Goal: Task Accomplishment & Management: Use online tool/utility

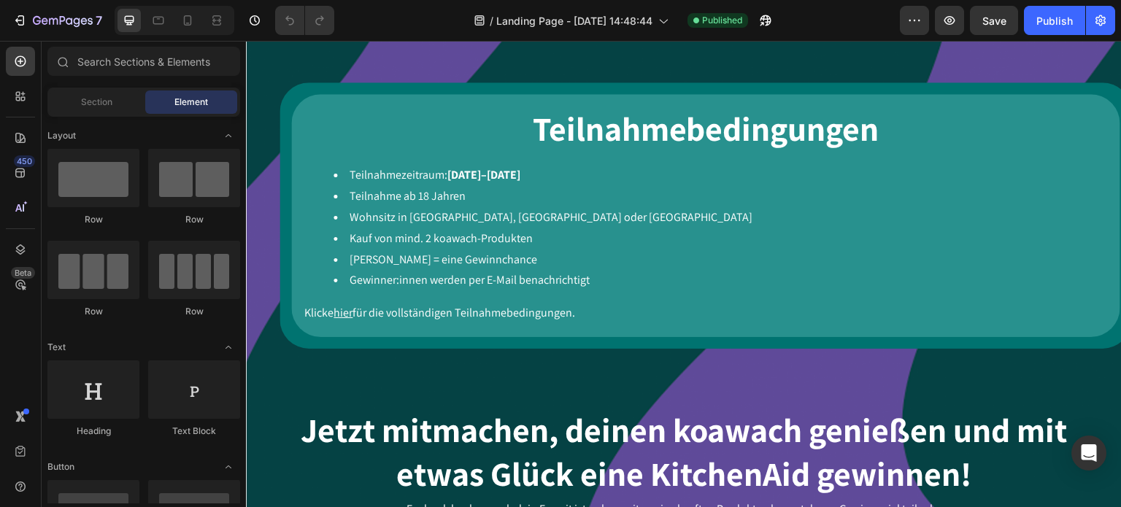
scroll to position [1168, 0]
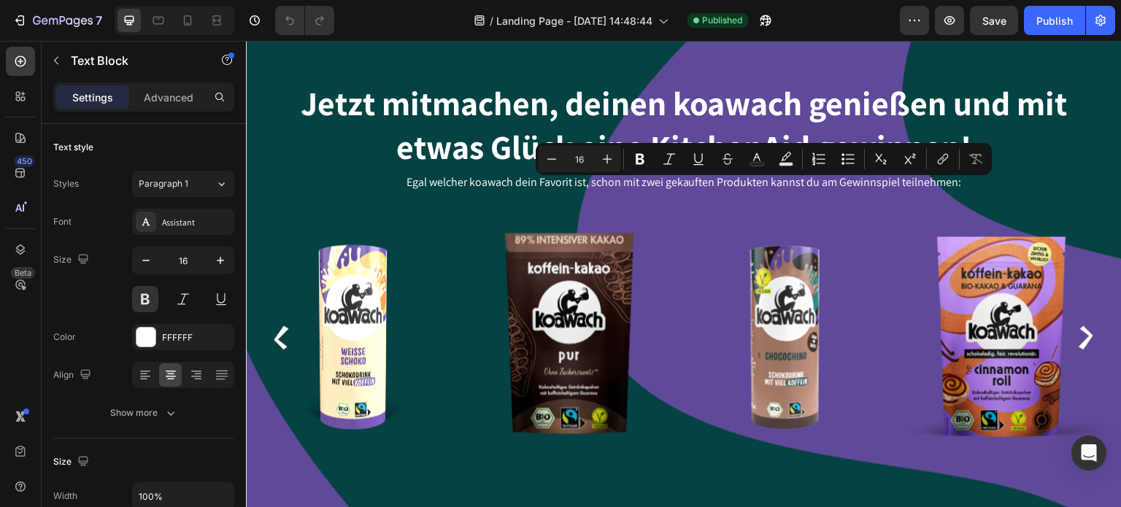
scroll to position [1095, 0]
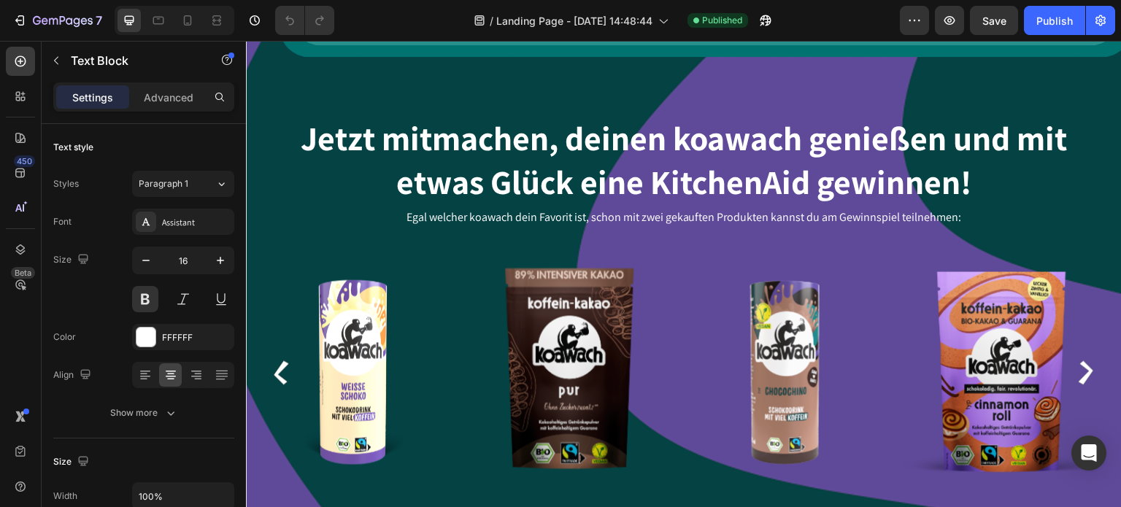
drag, startPoint x: 741, startPoint y: 195, endPoint x: 842, endPoint y: 194, distance: 100.7
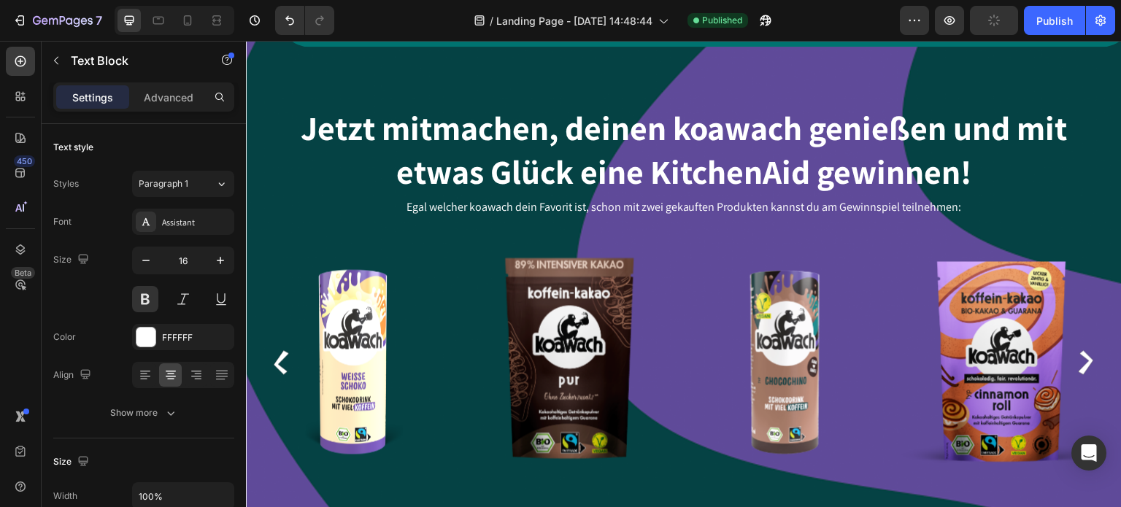
drag, startPoint x: 736, startPoint y: 196, endPoint x: 814, endPoint y: 217, distance: 80.2
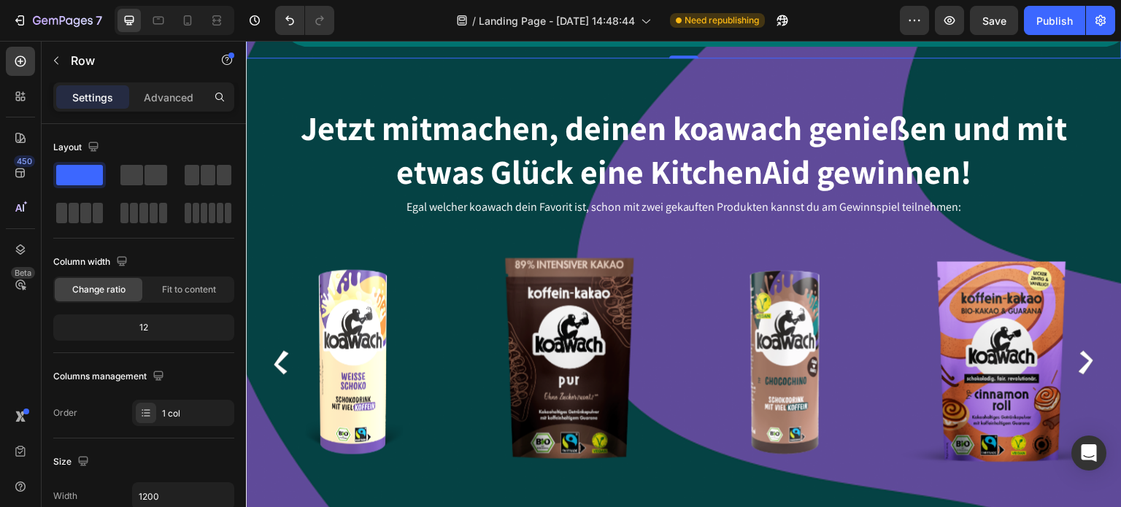
click at [954, 23] on icon "button" at bounding box center [949, 20] width 11 height 9
click at [1054, 26] on div "Publish" at bounding box center [1054, 20] width 36 height 15
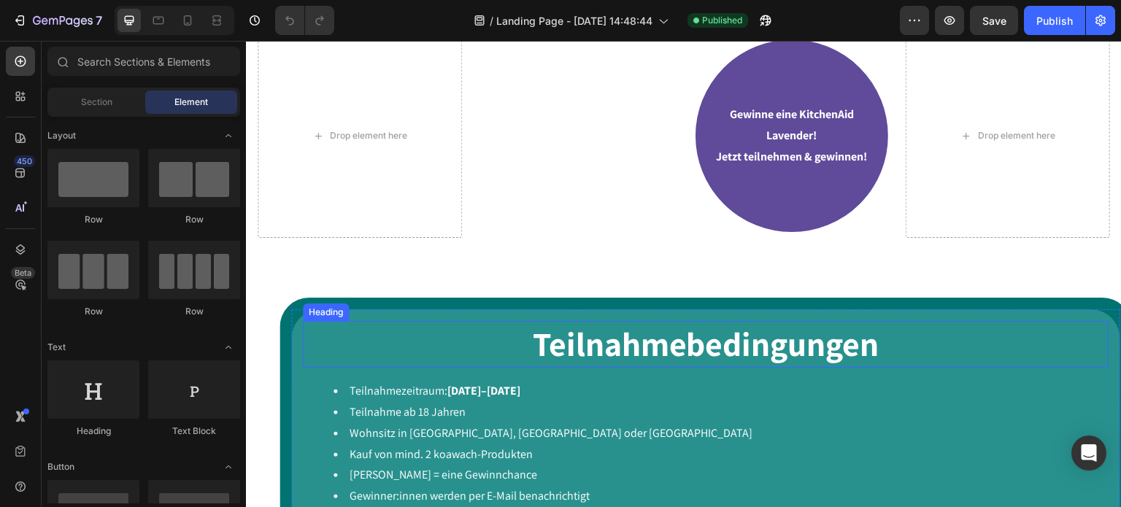
scroll to position [1168, 0]
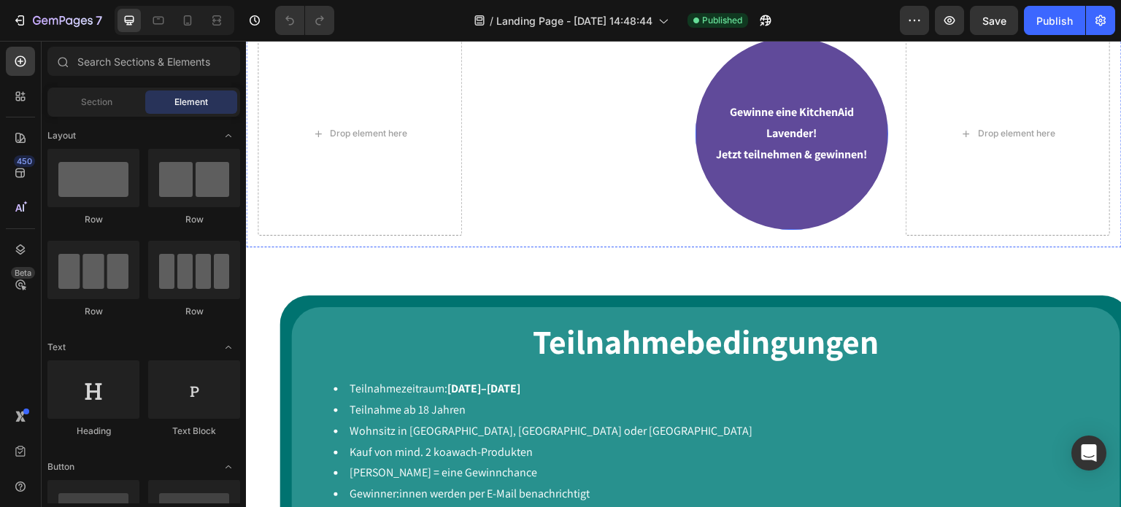
click at [757, 145] on p "Jetzt teilnehmen & gewinnen!" at bounding box center [792, 155] width 166 height 21
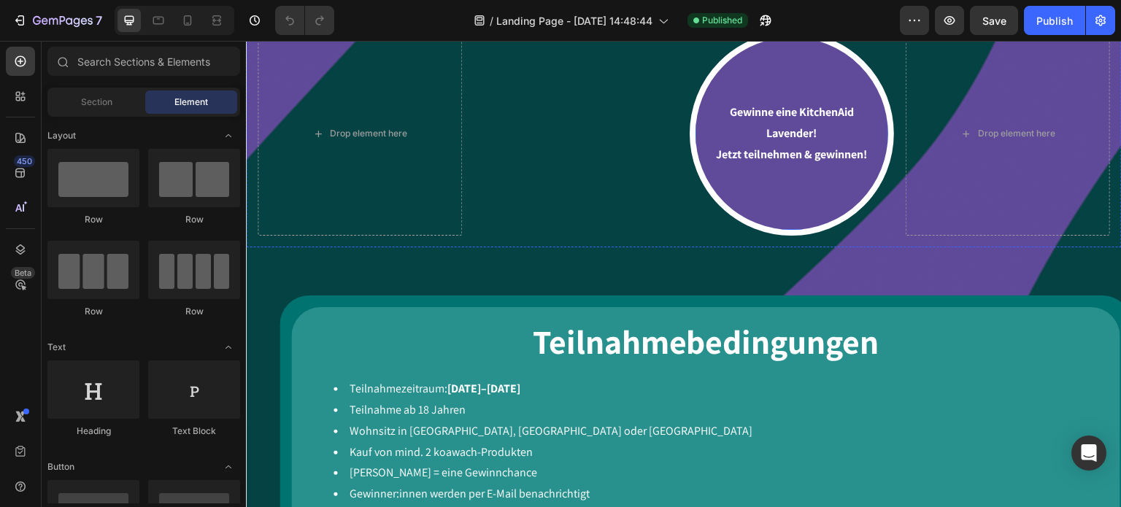
click at [757, 145] on p "Jetzt teilnehmen & gewinnen!" at bounding box center [792, 155] width 166 height 21
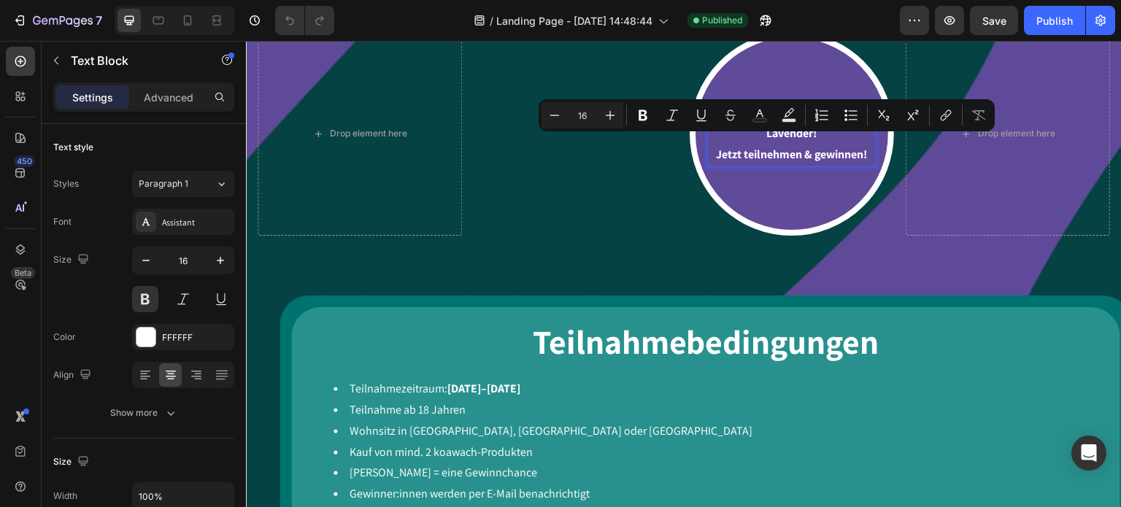
click at [731, 152] on p "Jetzt teilnehmen & gewinnen!" at bounding box center [792, 155] width 166 height 21
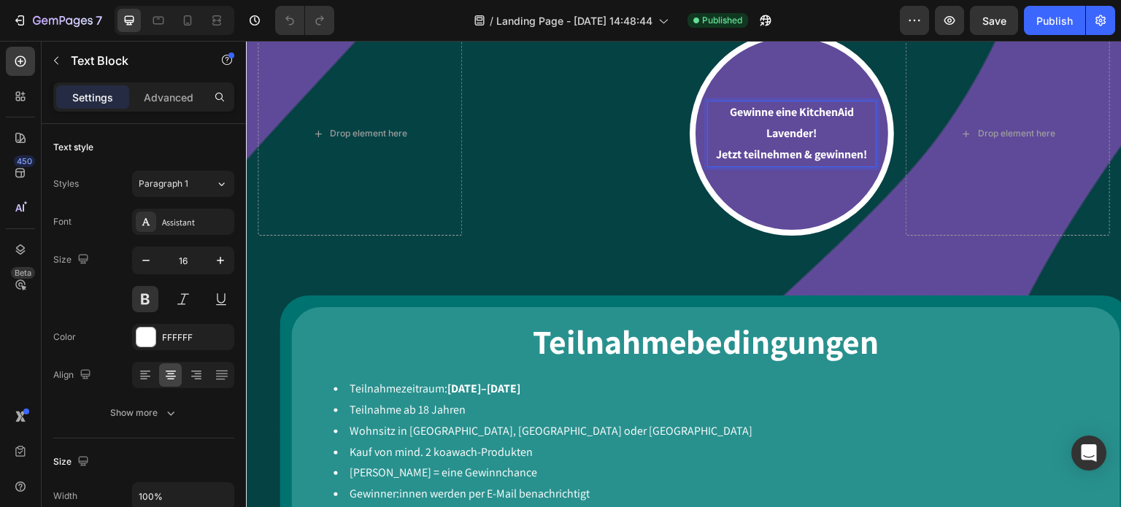
click at [720, 102] on p "Gewinne eine KitchenAid Lavender!" at bounding box center [792, 123] width 166 height 42
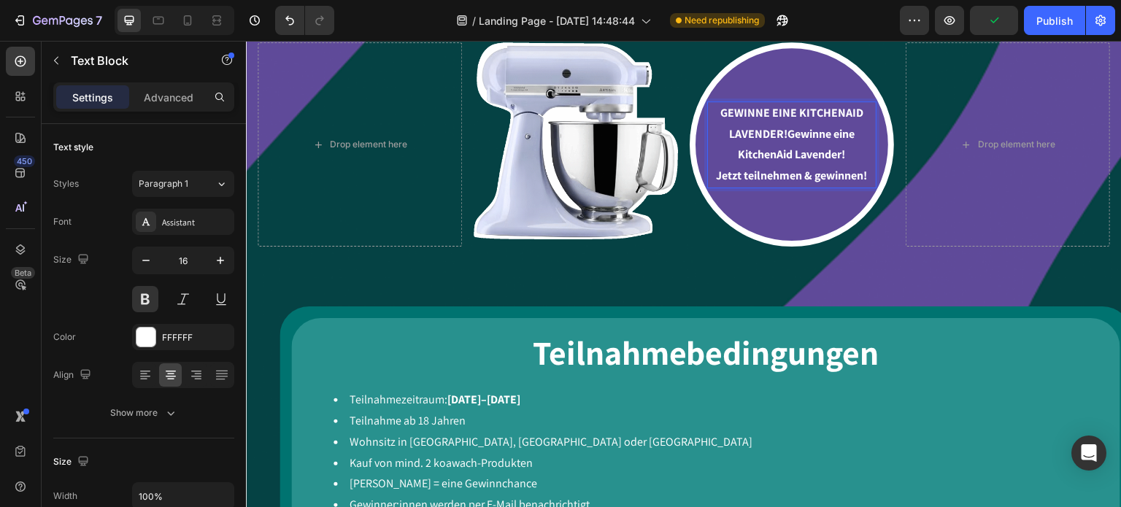
click at [837, 148] on p "GEWINNE EINE KITCHENAID LAVENDER!Gewinne eine KitchenAid Lavender!" at bounding box center [792, 134] width 166 height 63
drag, startPoint x: 844, startPoint y: 147, endPoint x: 780, endPoint y: 128, distance: 66.3
click at [780, 128] on p "GEWINNE EINE KITCHENAID LAVENDER!Gewinne eine KitchenAid Lavender!" at bounding box center [792, 134] width 166 height 63
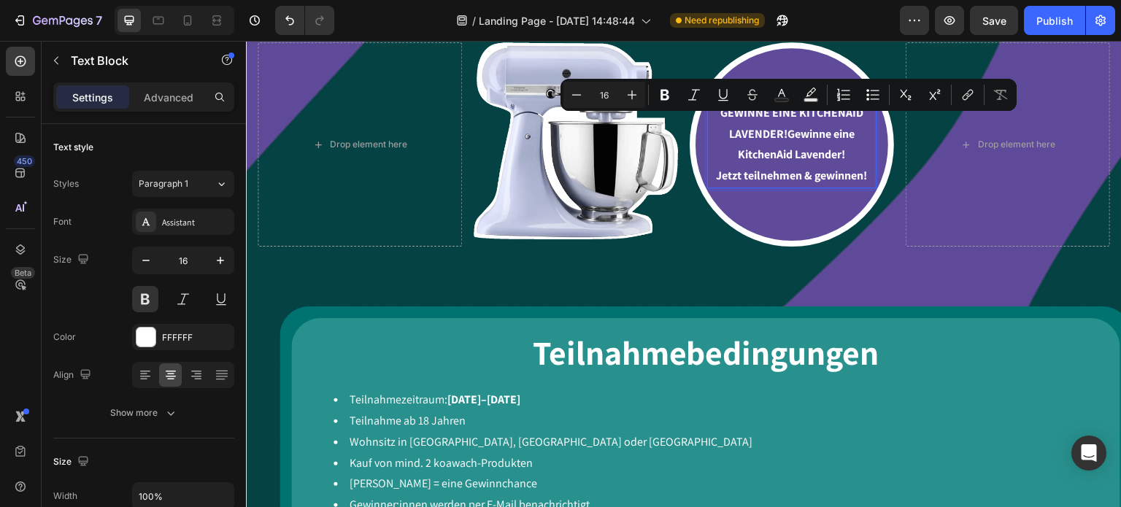
scroll to position [1168, 0]
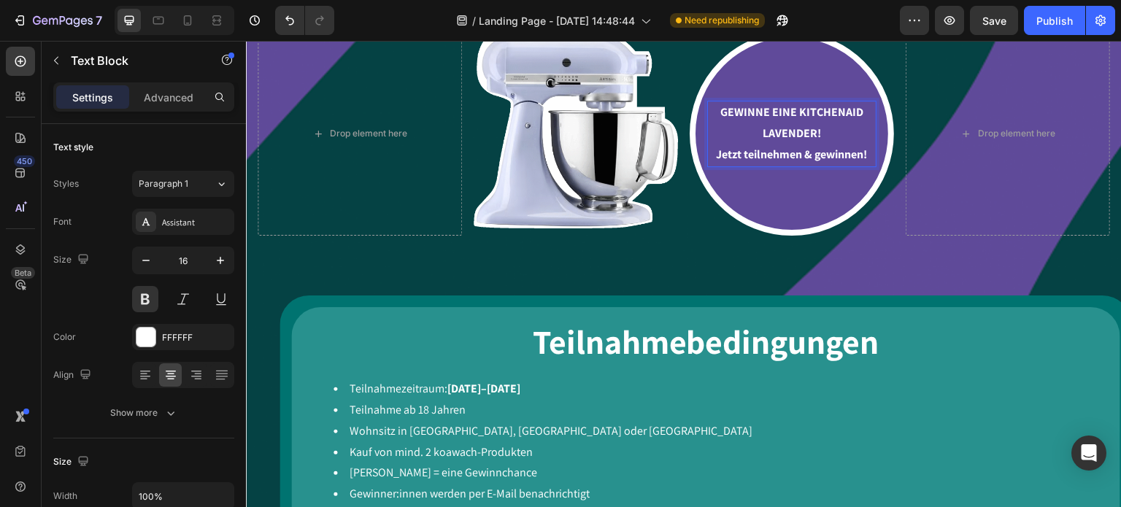
click at [761, 132] on p "GEWINNE EINE KITCHENAID LAVENDER!" at bounding box center [792, 123] width 166 height 42
click at [709, 145] on p "Jetzt teilnehmen & gewinnen!" at bounding box center [792, 155] width 166 height 21
drag, startPoint x: 707, startPoint y: 147, endPoint x: 871, endPoint y: 139, distance: 163.6
click at [871, 139] on div "GEWINNE EINE KITCHENAID LAVENDER! Jetzt teilnehmen & gewinnen! Text Block 0 Row" at bounding box center [792, 133] width 204 height 204
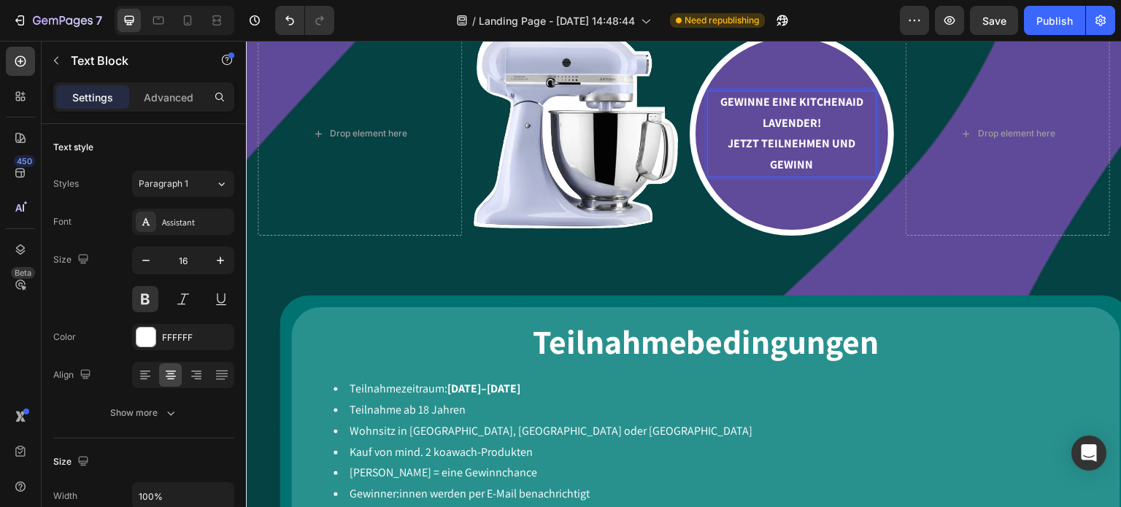
scroll to position [1157, 0]
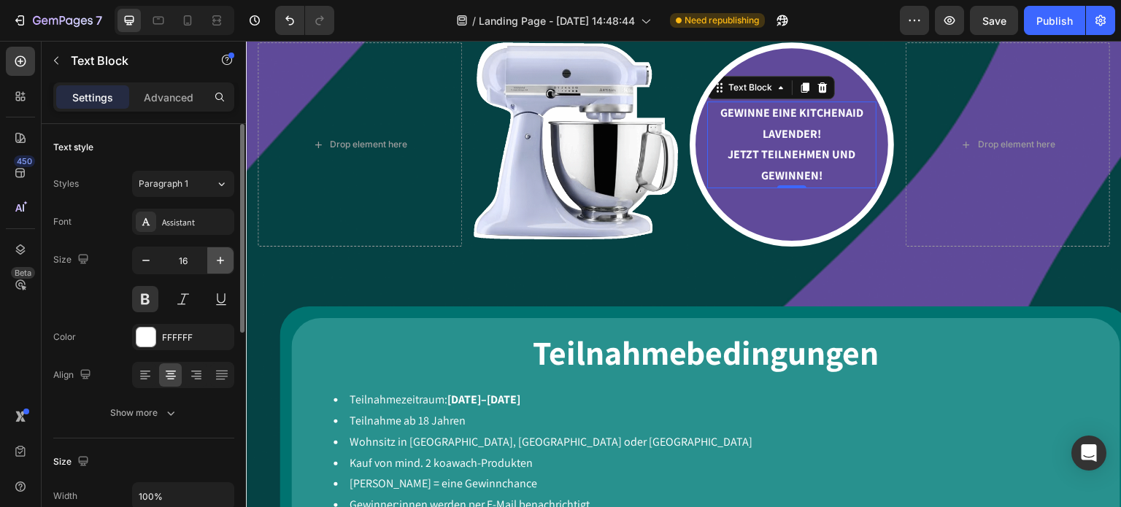
click at [219, 260] on icon "button" at bounding box center [220, 260] width 7 height 7
click at [219, 262] on icon "button" at bounding box center [220, 260] width 15 height 15
type input "18"
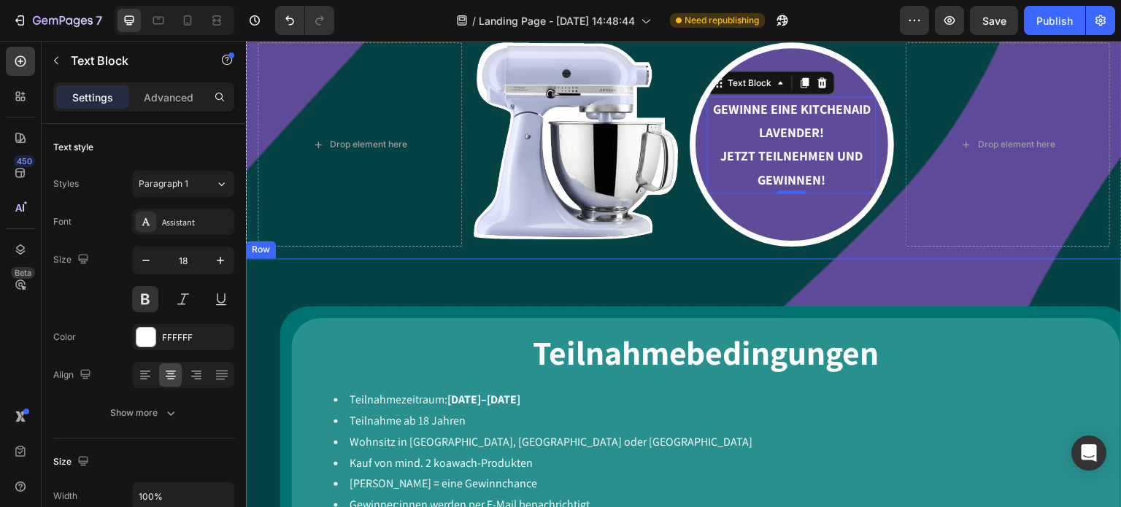
click at [708, 270] on div "Teilnahmebedingungen Heading Teilnahmezeitraum: [DATE]–[DATE] Teilnahme ab 18 J…" at bounding box center [684, 421] width 852 height 303
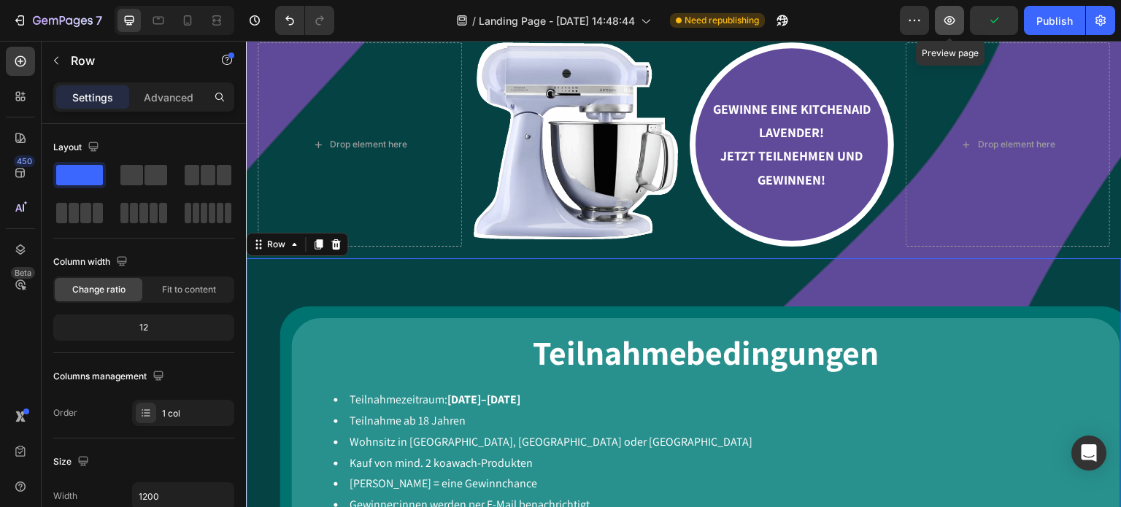
click at [952, 21] on icon "button" at bounding box center [949, 20] width 4 height 4
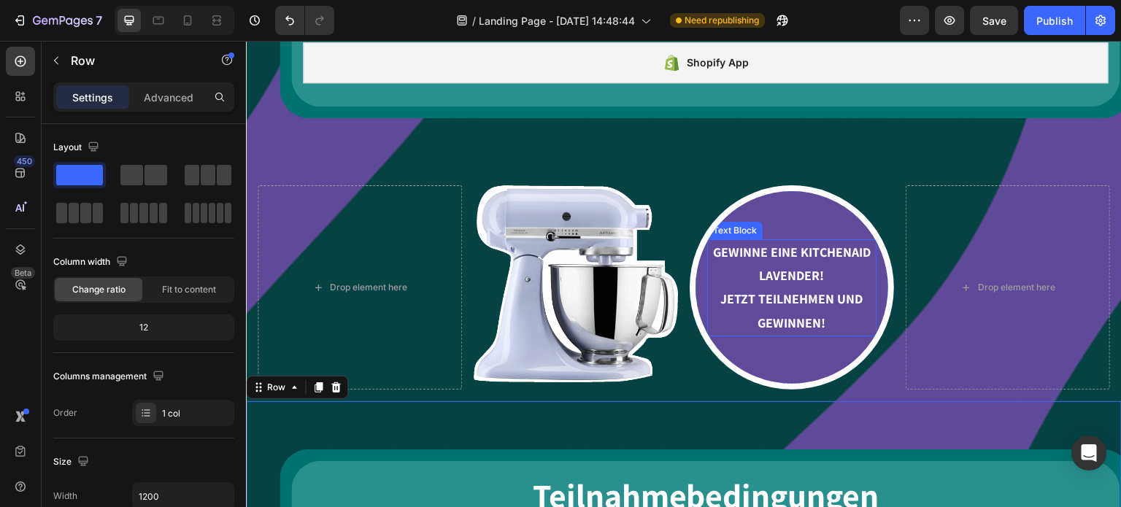
scroll to position [1011, 0]
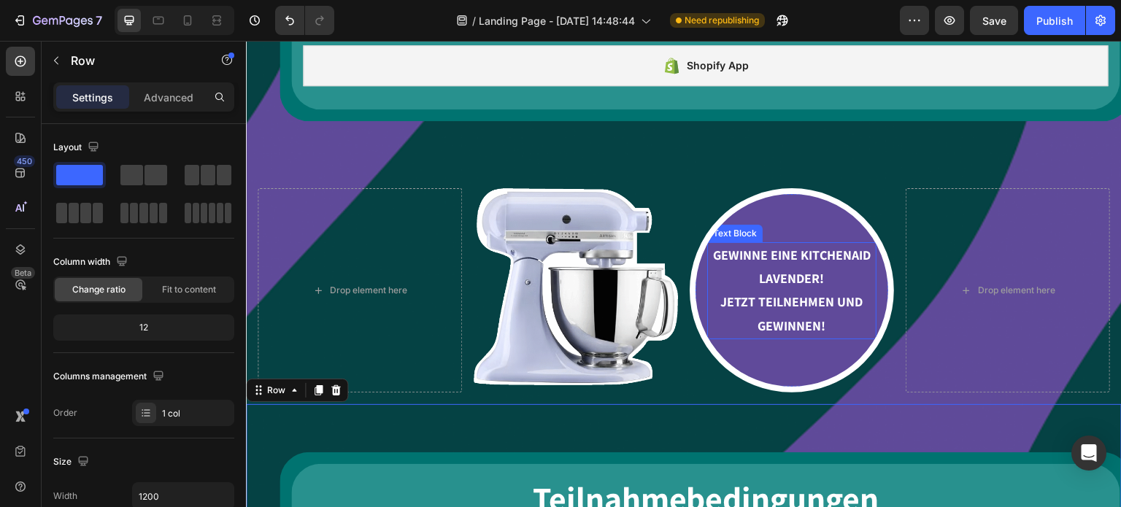
click at [796, 266] on p "GEWINNE EINE KITCHENAID LAVENDER!" at bounding box center [792, 267] width 166 height 47
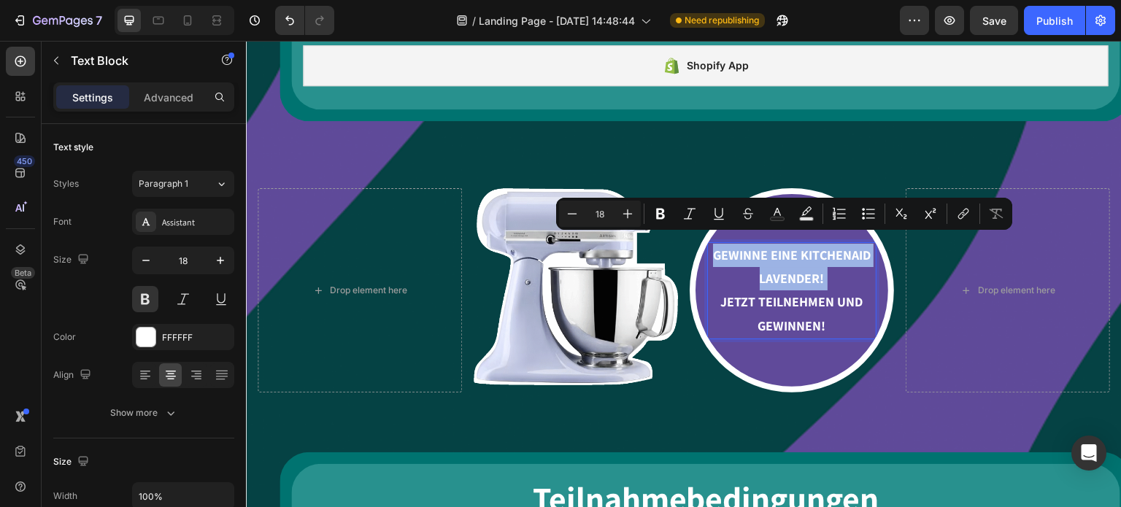
drag, startPoint x: 831, startPoint y: 269, endPoint x: 729, endPoint y: 251, distance: 103.1
click at [729, 251] on p "GEWINNE EINE KITCHENAID LAVENDER!" at bounding box center [792, 267] width 166 height 47
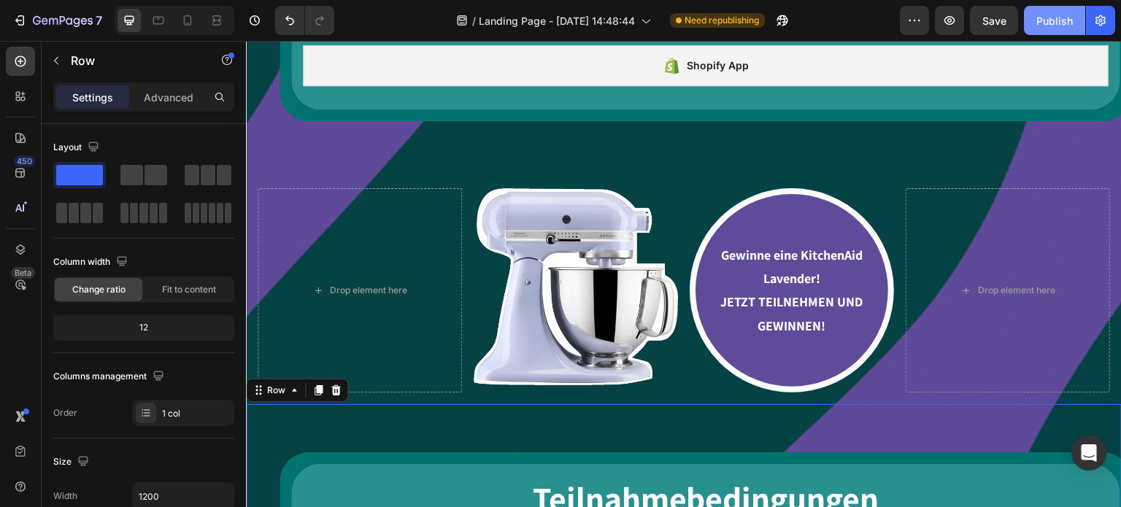
click at [1051, 19] on div "Publish" at bounding box center [1054, 20] width 36 height 15
